Goal: Information Seeking & Learning: Learn about a topic

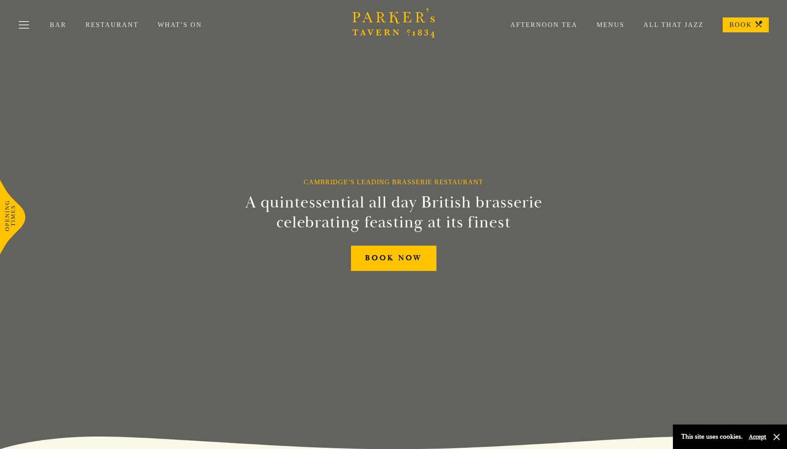
click at [616, 26] on link "Menus" at bounding box center [601, 25] width 47 height 8
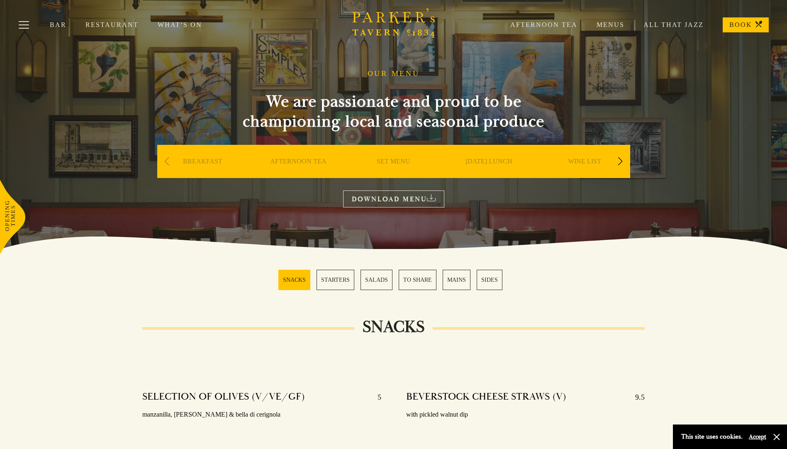
click at [394, 159] on link "SET MENU" at bounding box center [394, 173] width 34 height 33
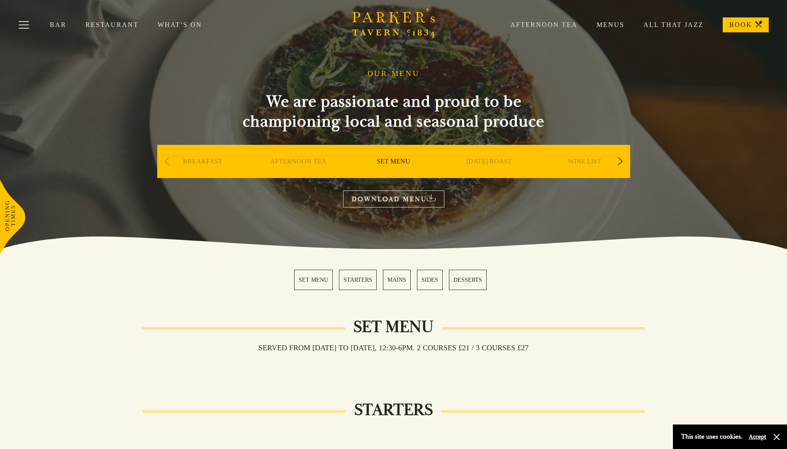
click at [618, 159] on div "Next slide" at bounding box center [620, 161] width 11 height 18
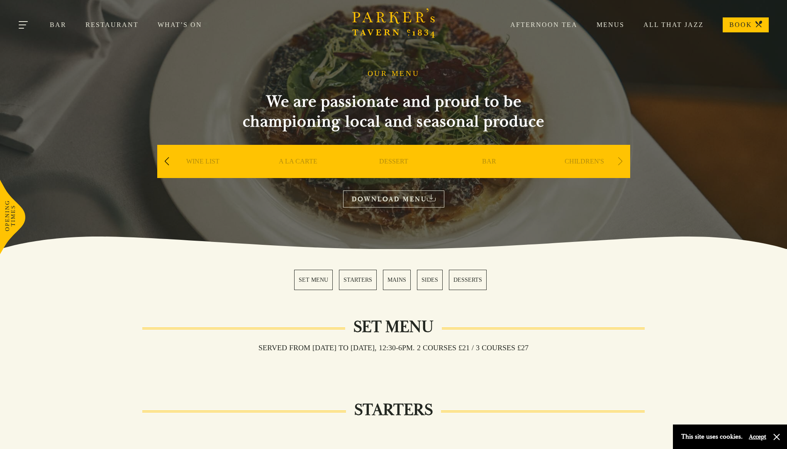
click at [22, 25] on button "Toggle navigation" at bounding box center [23, 26] width 35 height 35
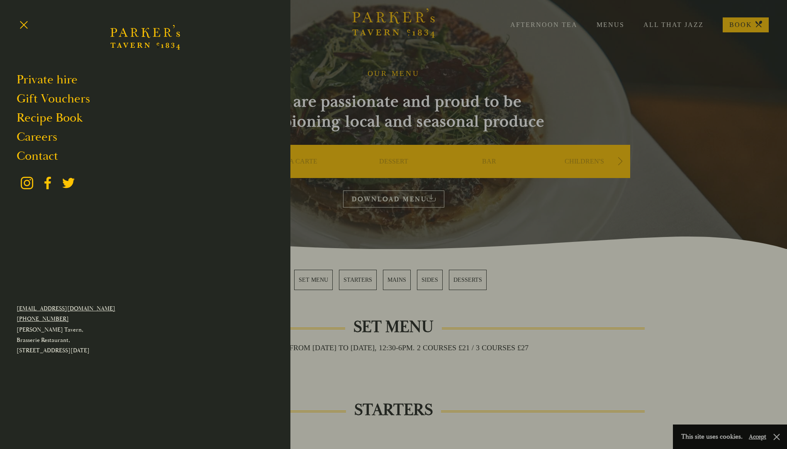
click at [625, 61] on div at bounding box center [393, 224] width 787 height 449
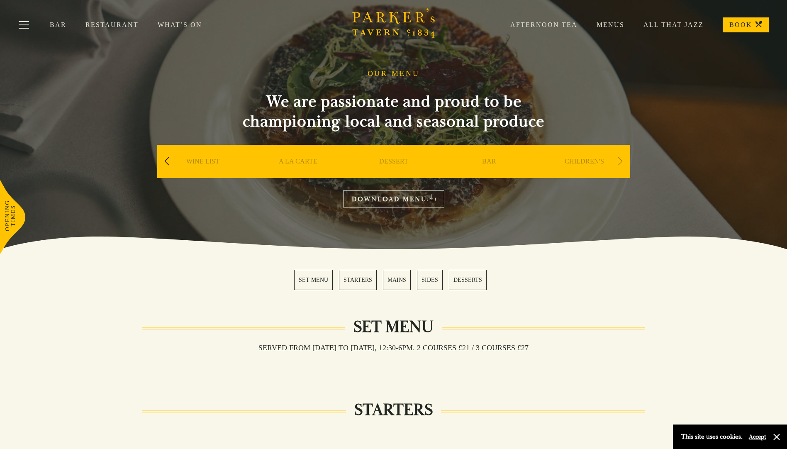
click at [603, 23] on link "Menus" at bounding box center [601, 25] width 47 height 8
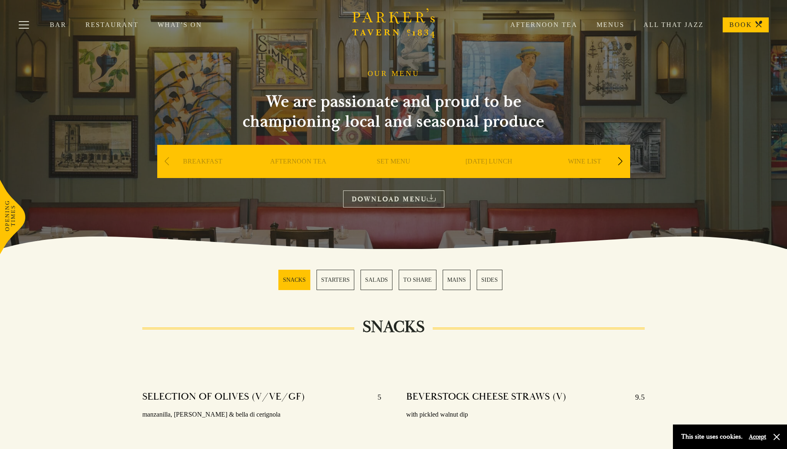
click at [163, 165] on div "Previous slide" at bounding box center [166, 161] width 11 height 18
click at [166, 160] on div "Previous slide" at bounding box center [166, 161] width 11 height 18
